Goal: Task Accomplishment & Management: Complete application form

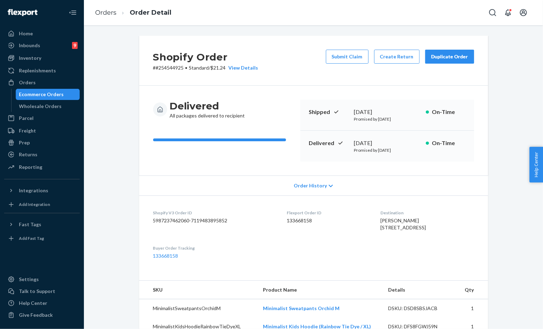
scroll to position [109, 0]
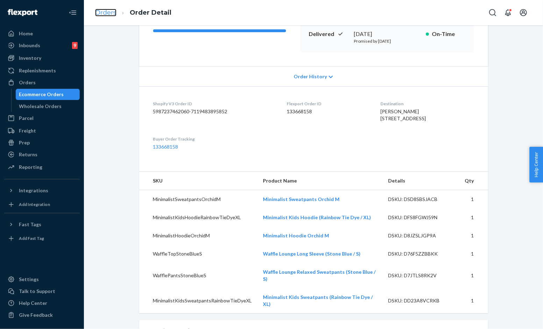
click at [114, 14] on link "Orders" at bounding box center [105, 13] width 21 height 8
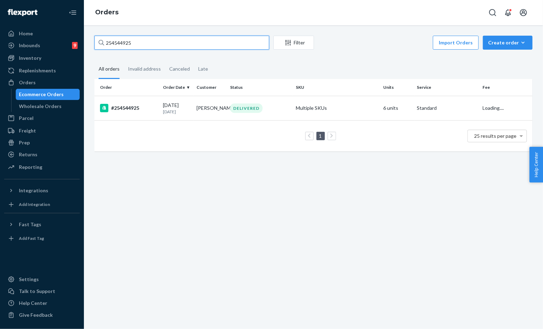
click at [161, 44] on input "254544925" at bounding box center [181, 43] width 175 height 14
paste input "#254530275"
type input "#254530275"
click at [190, 112] on td "[DATE] [DATE]" at bounding box center [177, 108] width 34 height 24
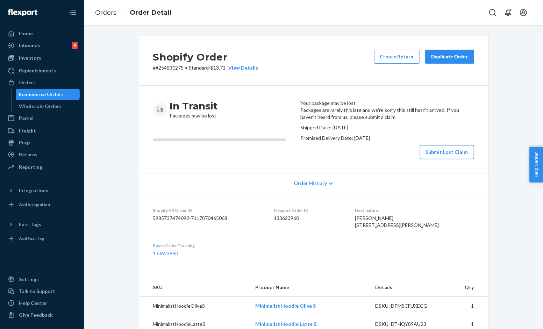
click at [422, 159] on button "Submit Lost Claim" at bounding box center [447, 152] width 54 height 14
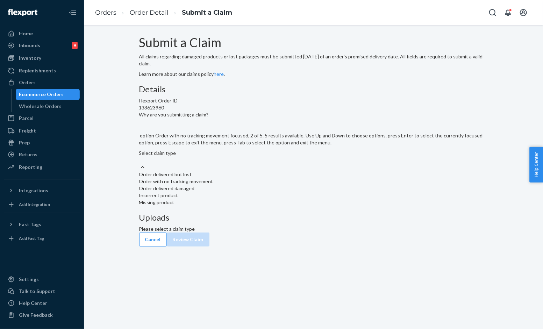
click at [249, 185] on div "Order with no tracking movement" at bounding box center [313, 181] width 349 height 7
click at [140, 164] on input "Why are you submitting a claim? option Order with no tracking movement focused,…" at bounding box center [139, 160] width 1 height 7
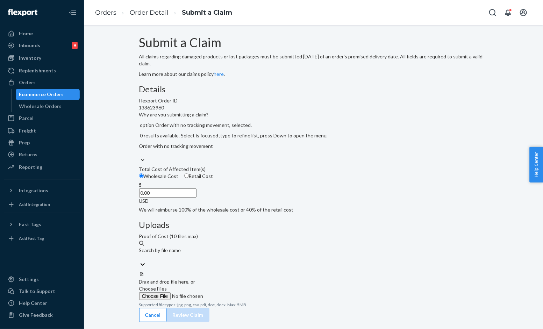
click at [213, 180] on label "Retail Cost" at bounding box center [198, 176] width 29 height 7
click at [189, 178] on input "Retail Cost" at bounding box center [186, 176] width 5 height 5
radio input "true"
radio input "false"
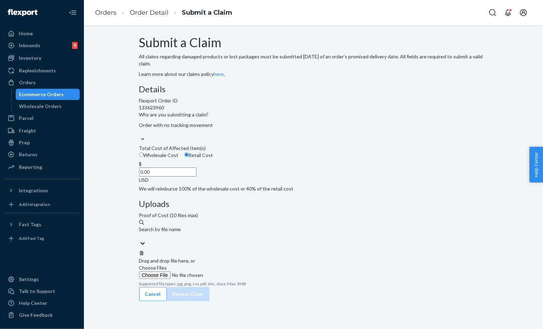
click at [394, 251] on div at bounding box center [313, 251] width 349 height 0
click at [234, 265] on label "Choose Files" at bounding box center [186, 272] width 95 height 15
click at [234, 272] on input "Choose Files" at bounding box center [186, 276] width 95 height 8
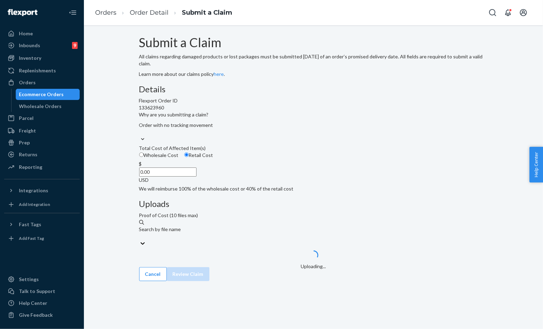
click at [302, 78] on div "Submit a Claim All claims regarding damaged products or lost packages must be s…" at bounding box center [313, 57] width 349 height 42
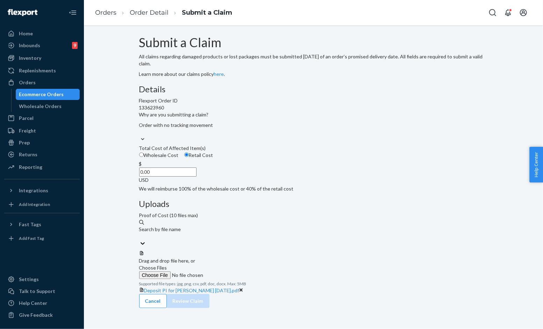
click at [234, 265] on label "Choose Files" at bounding box center [186, 272] width 95 height 15
click at [234, 272] on input "Choose Files" at bounding box center [186, 276] width 95 height 8
click at [197, 177] on input "0.00" at bounding box center [167, 172] width 57 height 9
type input "141.00"
drag, startPoint x: 449, startPoint y: 305, endPoint x: 453, endPoint y: 310, distance: 6.2
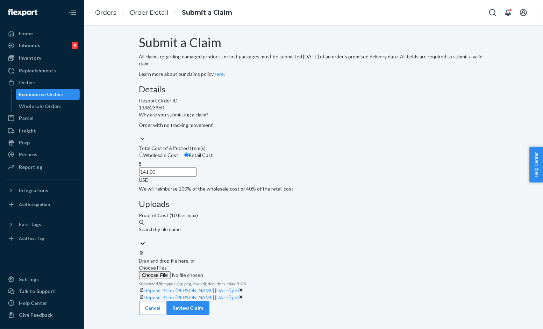
click at [210, 305] on button "Review Claim" at bounding box center [188, 308] width 43 height 14
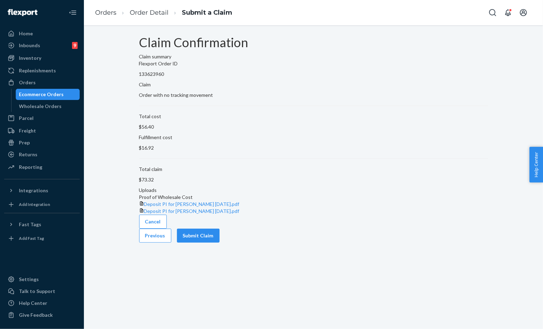
click at [457, 243] on div "Cancel Previous Submit Claim" at bounding box center [313, 229] width 349 height 28
click at [220, 243] on button "Submit Claim" at bounding box center [198, 236] width 43 height 14
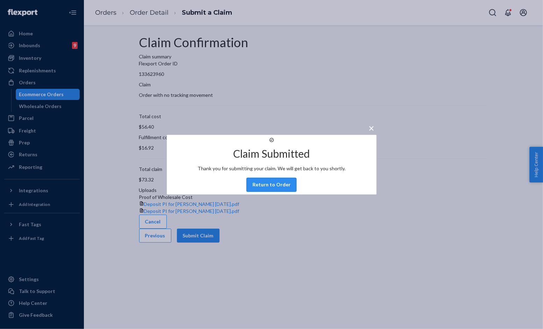
click at [278, 192] on button "Return to Order" at bounding box center [272, 185] width 50 height 14
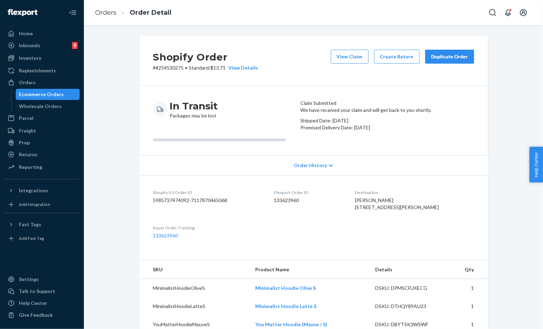
click at [447, 55] on div "Duplicate Order" at bounding box center [449, 56] width 37 height 7
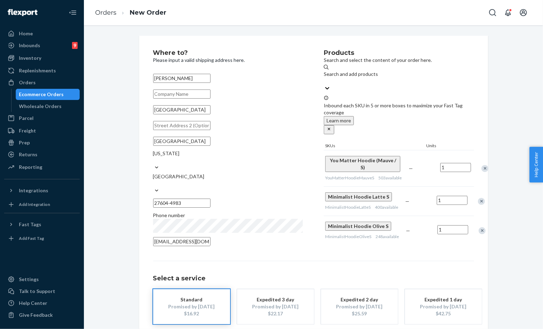
click at [410, 261] on div "Select a service Standard Promised by [DATE] $16.92 Expedited 3 day Promised by…" at bounding box center [313, 292] width 321 height 63
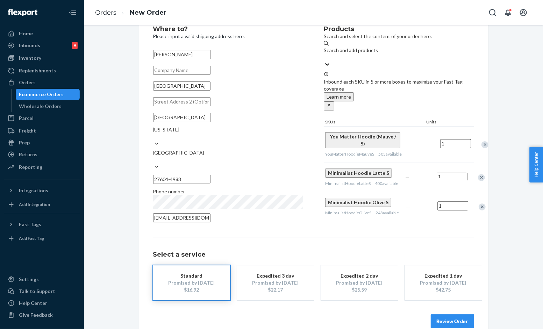
click at [448, 315] on button "Review Order" at bounding box center [452, 322] width 43 height 14
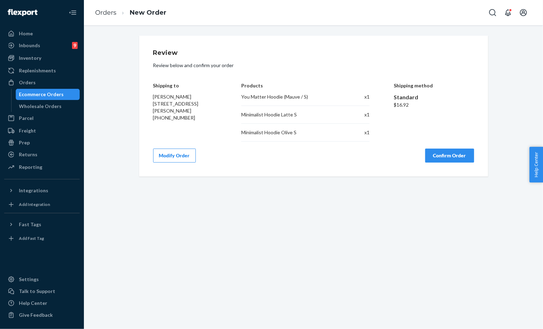
drag, startPoint x: 353, startPoint y: 159, endPoint x: 395, endPoint y: 159, distance: 42.0
click at [354, 159] on div "Modify Order Confirm Order" at bounding box center [313, 156] width 321 height 14
click at [435, 156] on button "Confirm Order" at bounding box center [450, 156] width 49 height 14
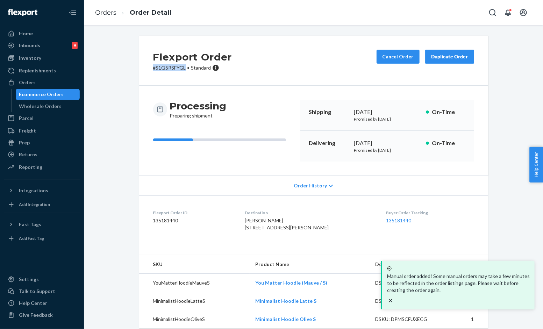
drag, startPoint x: 182, startPoint y: 65, endPoint x: 139, endPoint y: 68, distance: 43.4
click at [139, 68] on div "Flexport Order # S1Q5RSFYGL • Standard Cancel Order Duplicate Order" at bounding box center [313, 61] width 349 height 50
copy p "# S1Q5RSFYGL"
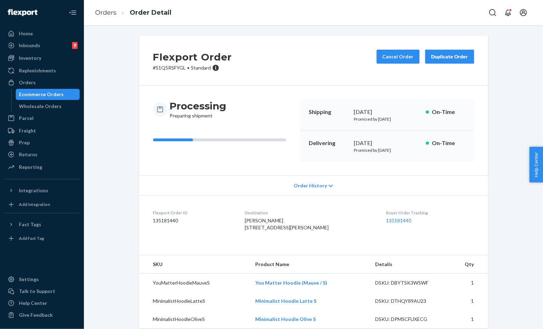
click at [309, 70] on div "Flexport Order # S1Q5RSFYGL • Standard Cancel Order Duplicate Order" at bounding box center [313, 61] width 349 height 50
drag, startPoint x: 182, startPoint y: 67, endPoint x: 131, endPoint y: 65, distance: 51.1
click at [134, 65] on div "Flexport Order # S1Q5RSFYGL • Standard Cancel Order Duplicate Order Processing …" at bounding box center [314, 182] width 360 height 293
copy p "# S1Q5RSFYGL"
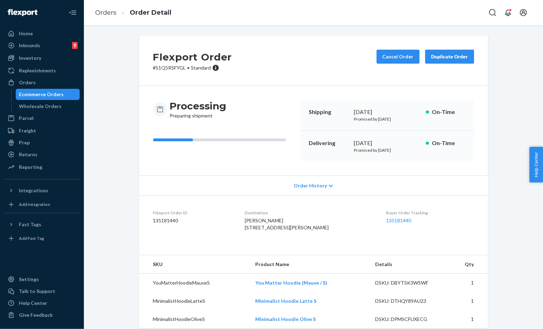
click at [127, 99] on div "Flexport Order # S1Q5RSFYGL • Standard Cancel Order Duplicate Order Processing …" at bounding box center [313, 186] width 449 height 301
click at [116, 41] on div "Flexport Order # S1Q5RSFYGL • Standard Cancel Order Duplicate Order Processing …" at bounding box center [313, 186] width 449 height 301
